Goal: Check status: Check status

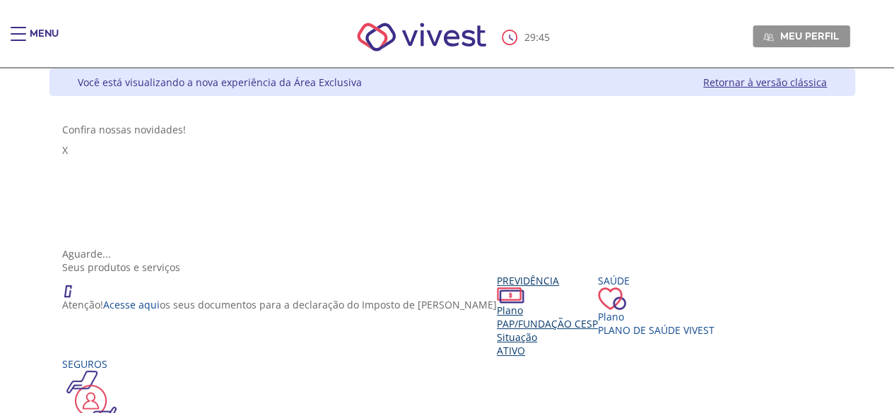
click at [497, 317] on span "PAP/Fundação CESP" at bounding box center [547, 323] width 101 height 13
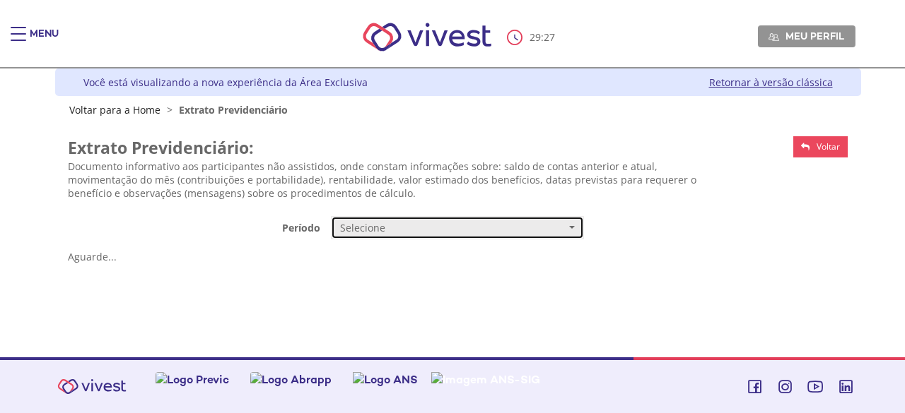
click at [517, 229] on span "Selecione" at bounding box center [452, 228] width 225 height 14
click at [440, 257] on link "Mensal" at bounding box center [457, 254] width 252 height 25
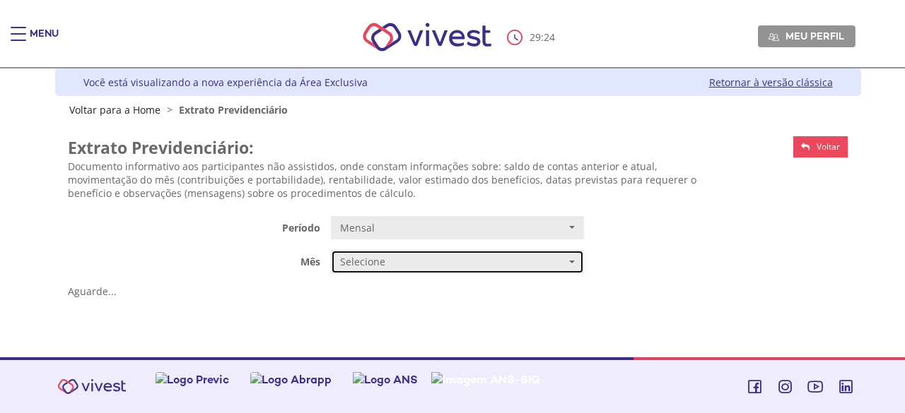
click at [440, 257] on span "Selecione" at bounding box center [452, 262] width 225 height 14
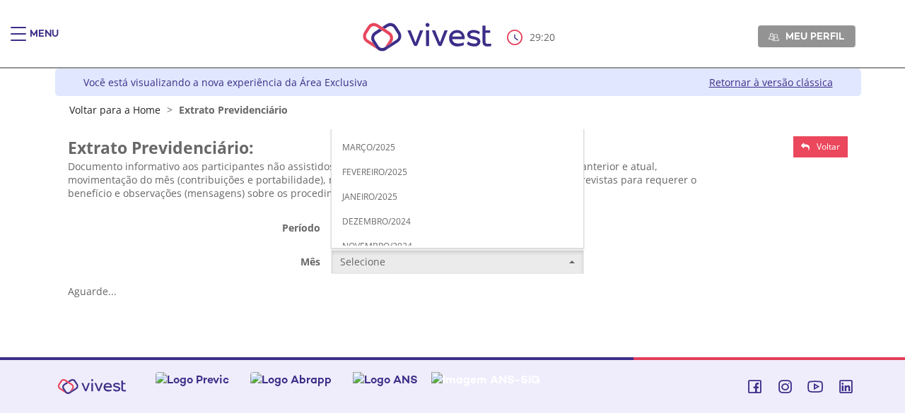
click at [387, 18] on span "AGOSTO/2025" at bounding box center [370, 23] width 57 height 11
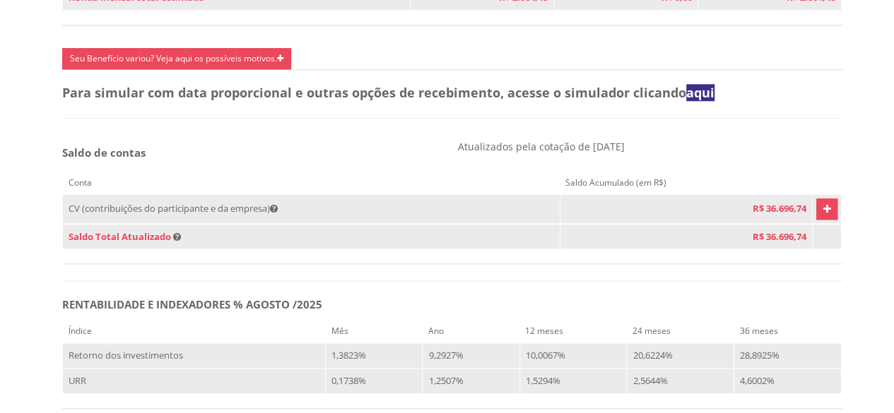
scroll to position [749, 0]
click at [823, 216] on icon "Vivest" at bounding box center [827, 208] width 8 height 17
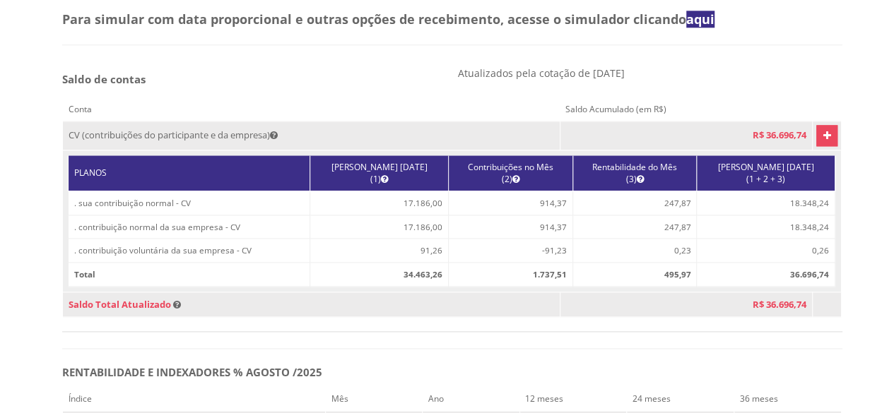
scroll to position [821, 0]
